Goal: Information Seeking & Learning: Learn about a topic

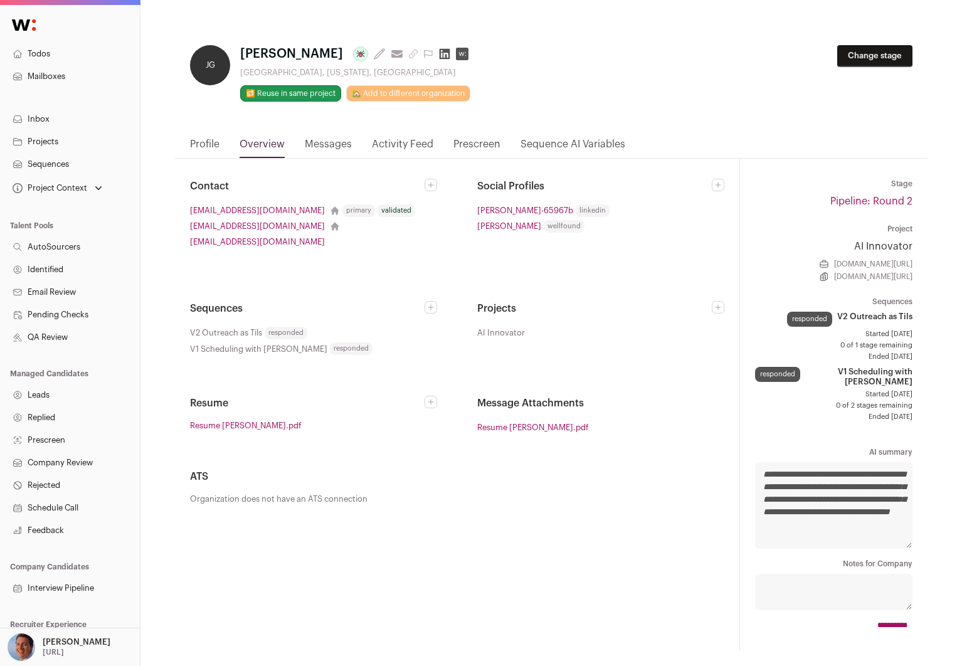
click at [193, 140] on link "Profile" at bounding box center [204, 147] width 29 height 21
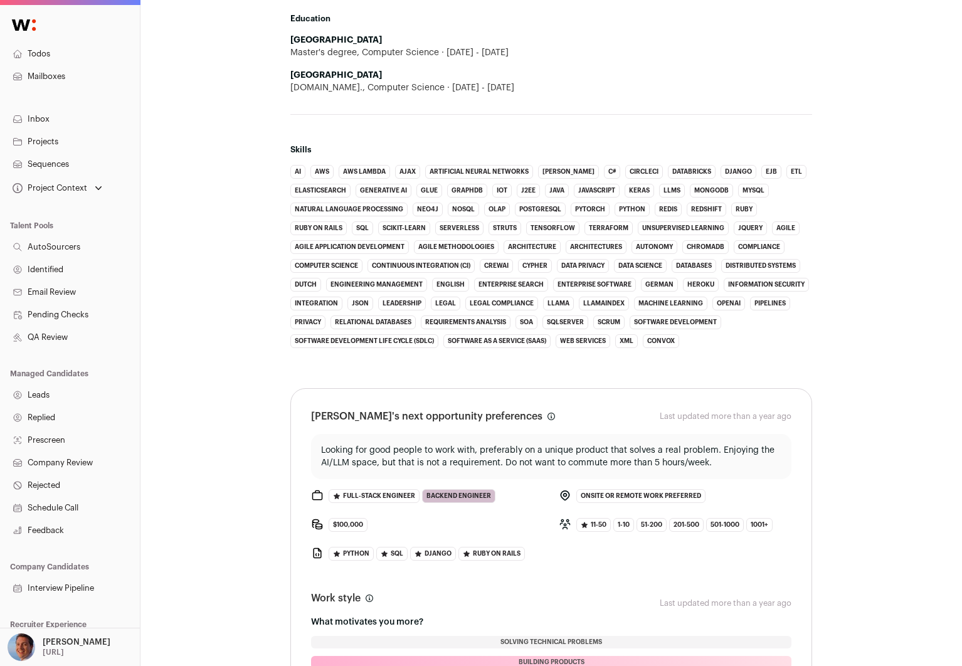
scroll to position [56, 0]
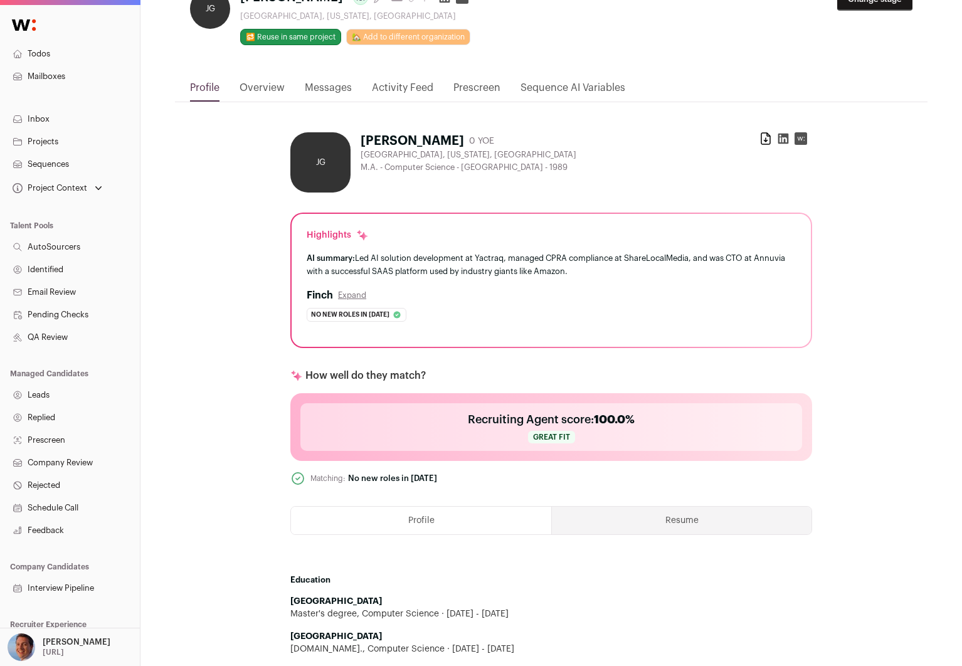
click at [628, 530] on button "Resume" at bounding box center [682, 520] width 260 height 28
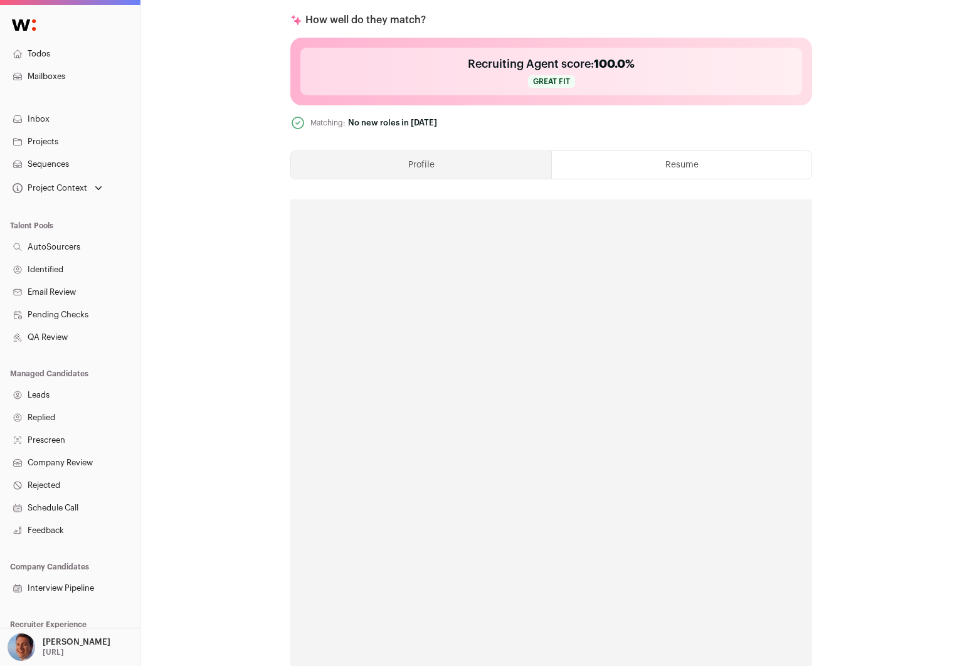
scroll to position [414, 0]
click at [478, 165] on button "Profile" at bounding box center [421, 163] width 260 height 28
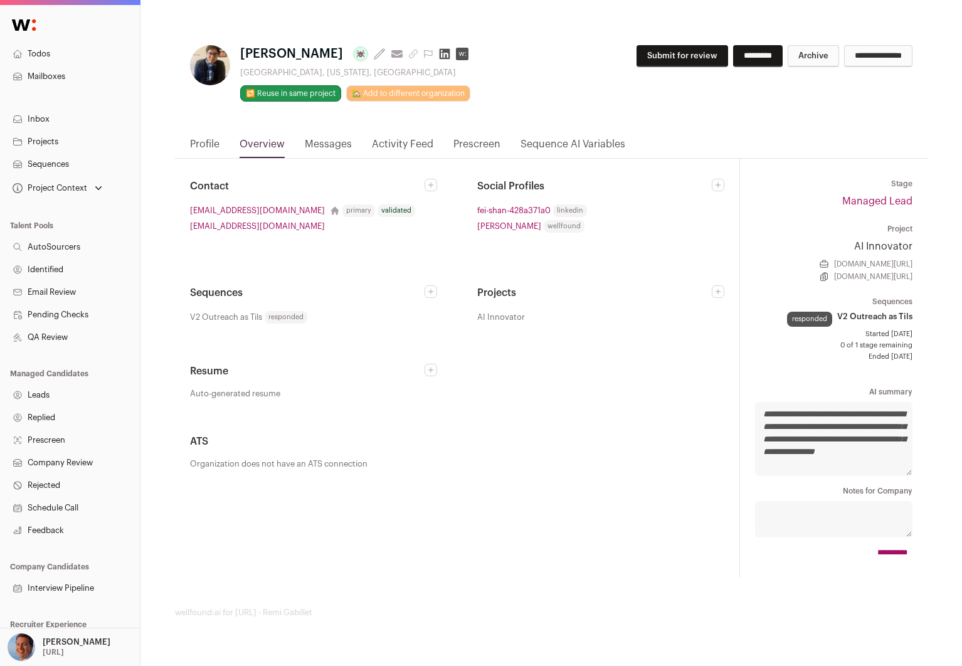
click at [200, 157] on link "Profile" at bounding box center [204, 147] width 29 height 21
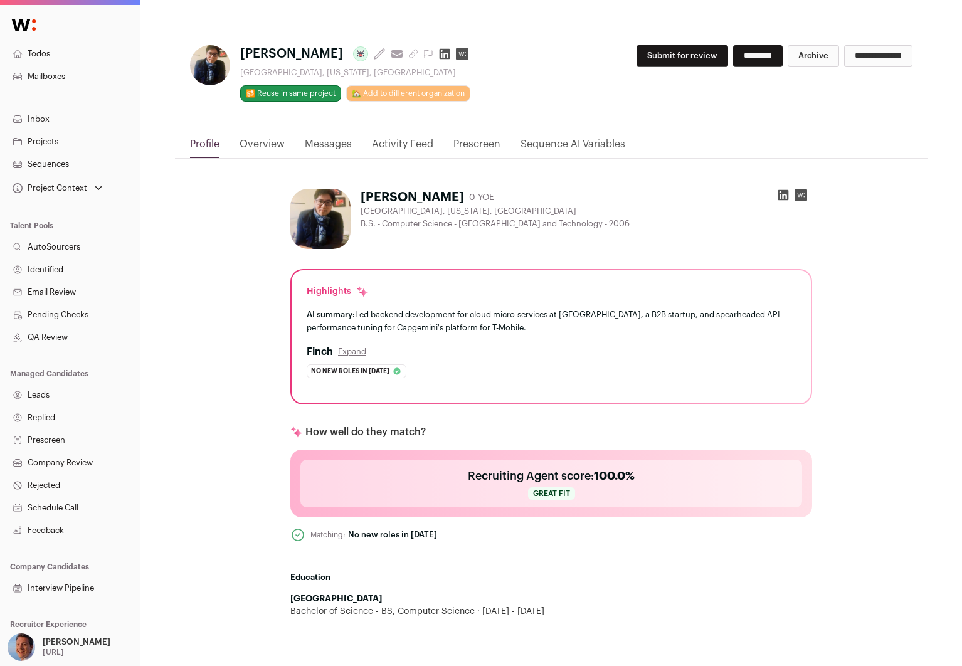
click at [257, 143] on link "Overview" at bounding box center [261, 147] width 45 height 21
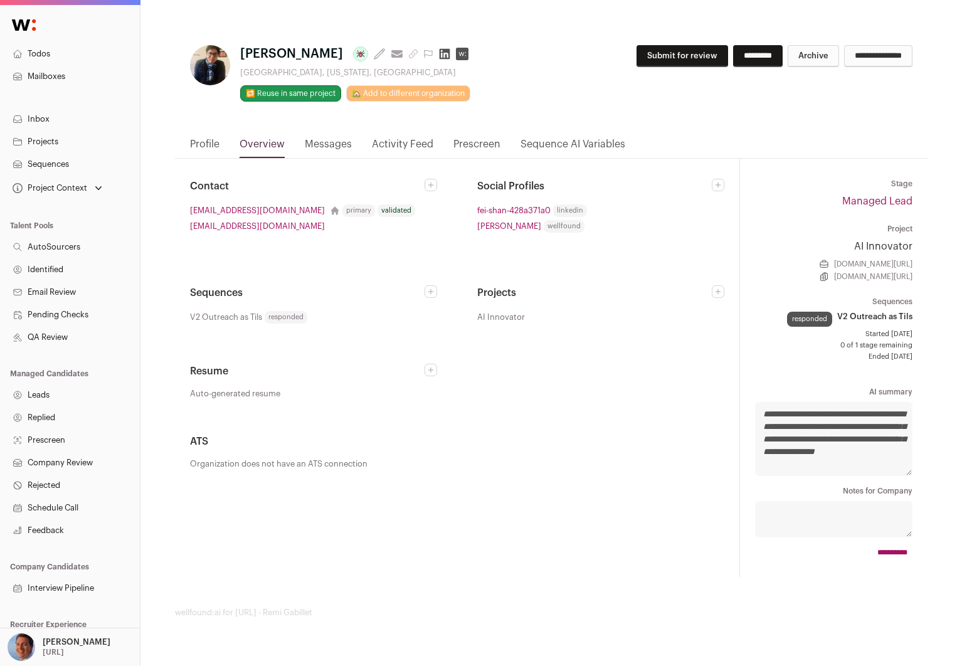
click at [201, 140] on link "Profile" at bounding box center [204, 147] width 29 height 21
